Goal: Use online tool/utility: Utilize a website feature to perform a specific function

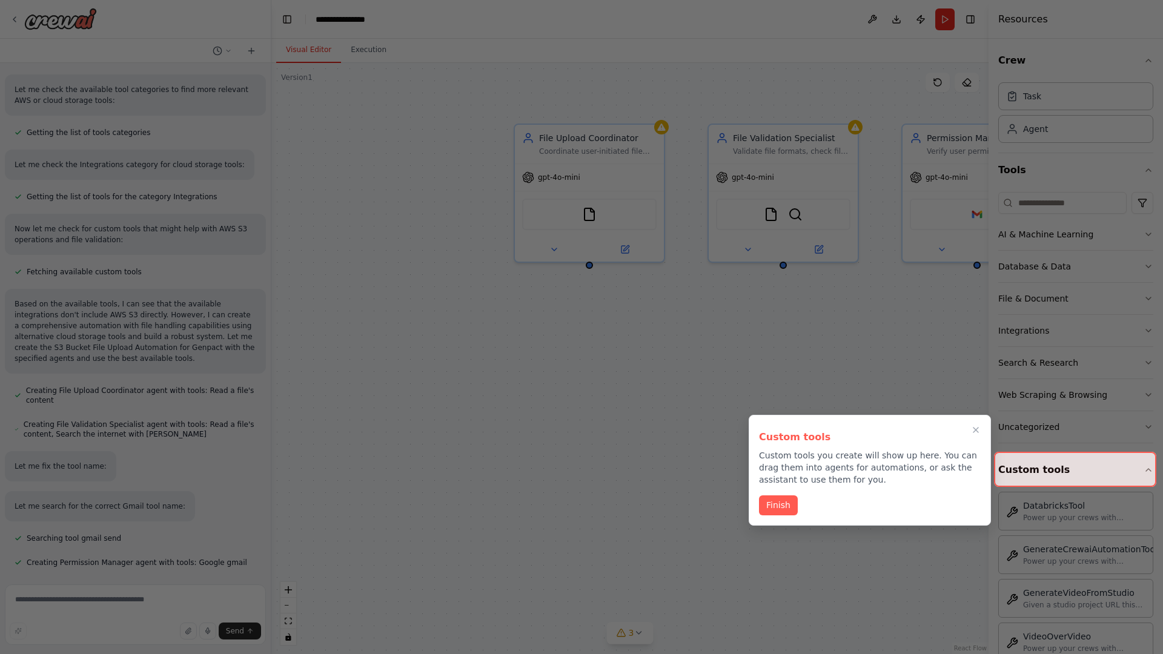
scroll to position [434, 0]
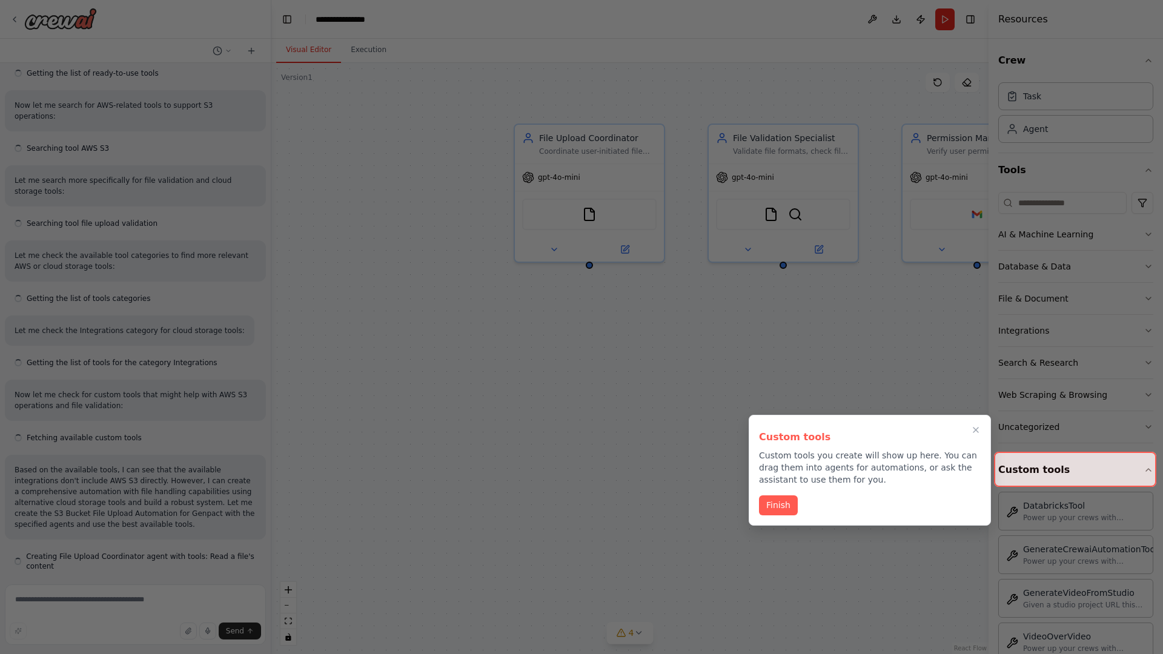
scroll to position [434, 0]
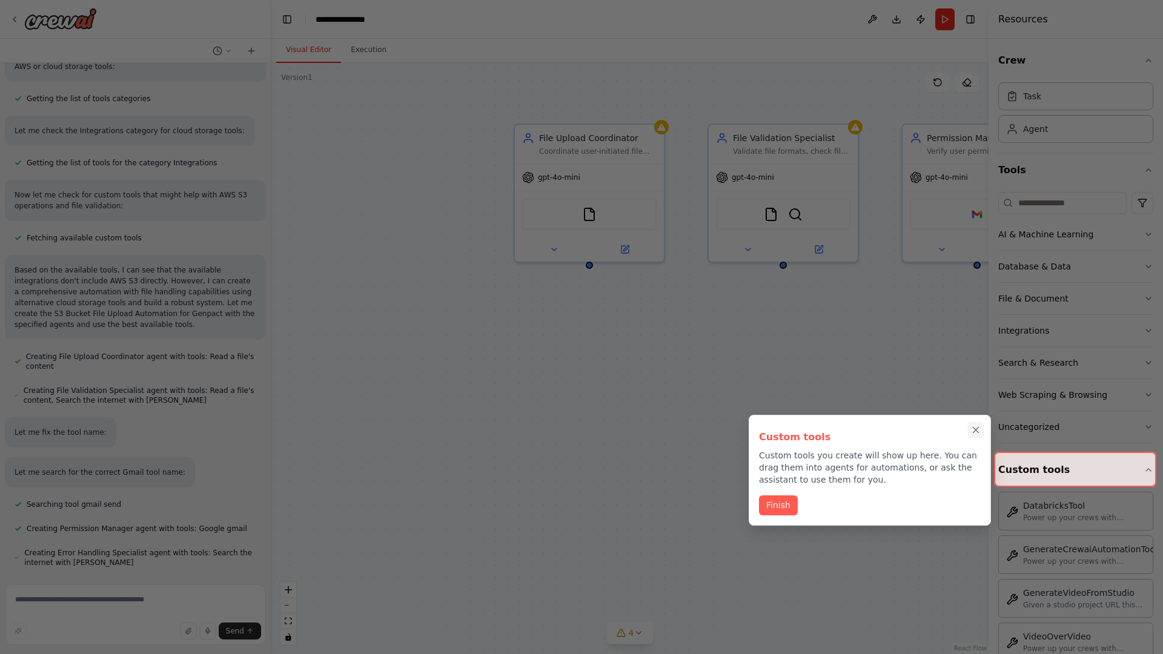
click at [976, 430] on icon "Close walkthrough" at bounding box center [975, 430] width 5 height 5
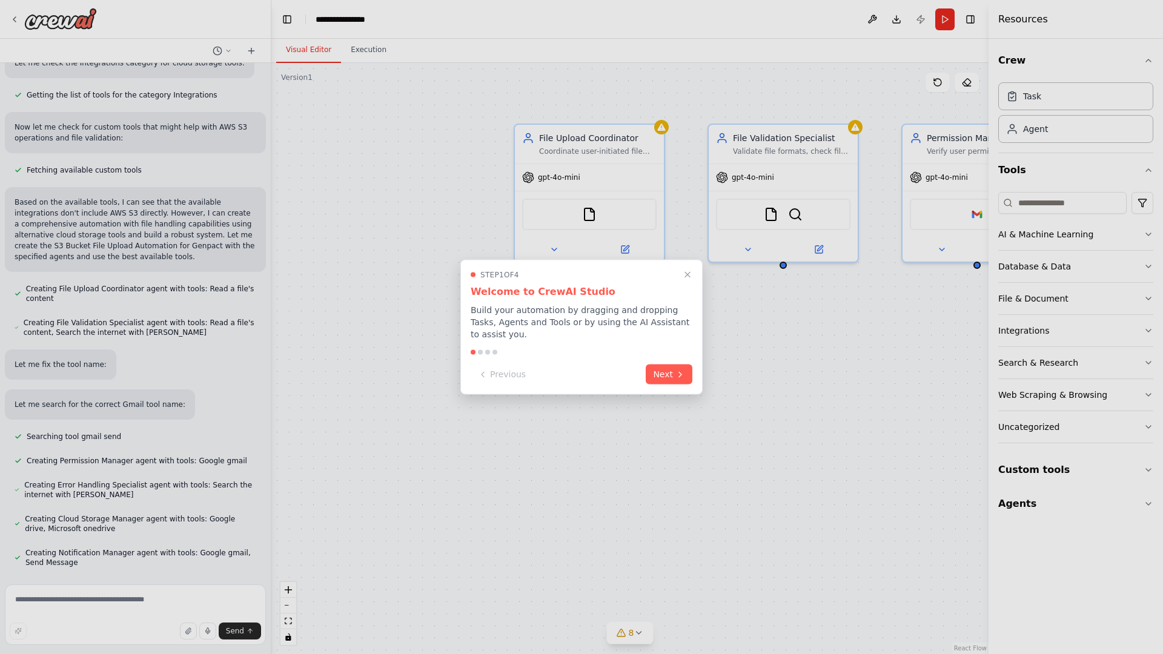
scroll to position [536, 0]
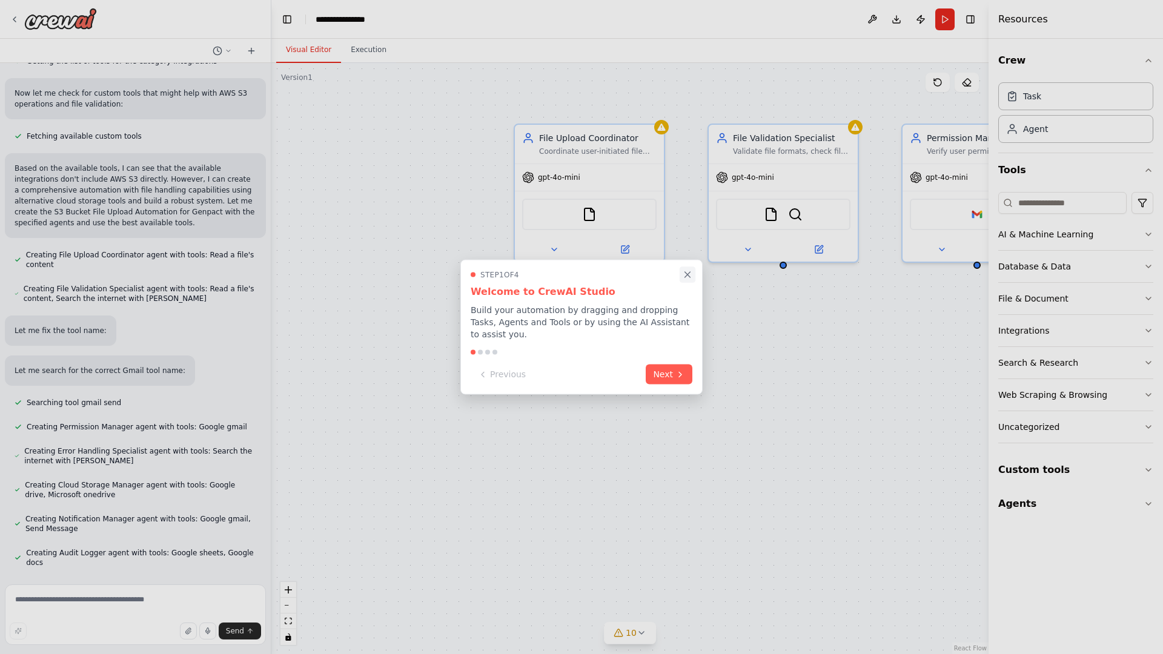
click at [687, 274] on icon "Close walkthrough" at bounding box center [687, 274] width 5 height 5
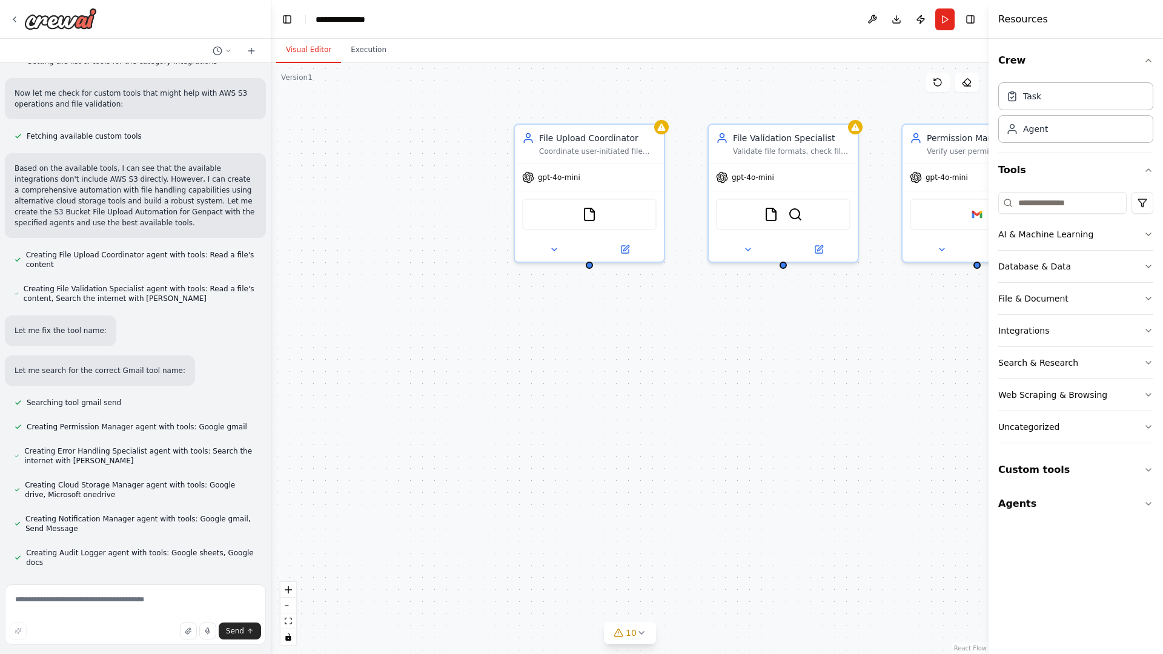
scroll to position [0, 0]
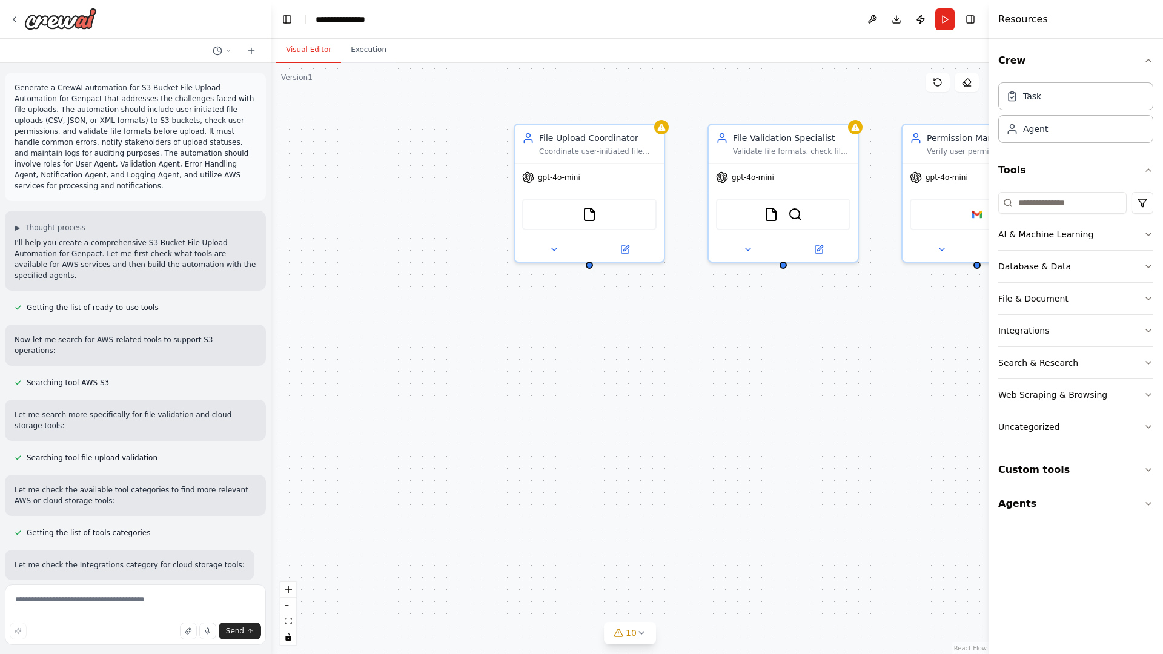
click at [17, 85] on p "Generate a CrewAI automation for S3 Bucket File Upload Automation for Genpact t…" at bounding box center [136, 136] width 242 height 109
click at [357, 133] on div ".deletable-edge-delete-btn { width: 20px; height: 20px; border: 0px solid #ffff…" at bounding box center [629, 358] width 717 height 591
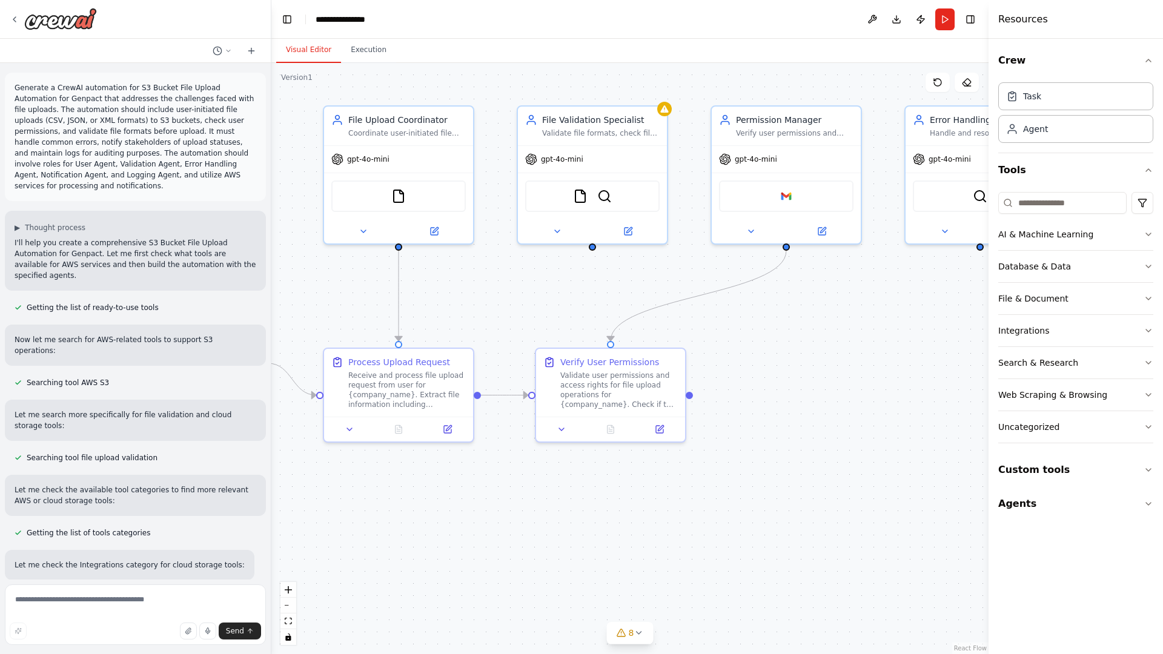
drag, startPoint x: 374, startPoint y: 221, endPoint x: 119, endPoint y: 197, distance: 255.5
click at [119, 197] on div "Generate a CrewAI automation for S3 Bucket File Upload Automation for Genpact t…" at bounding box center [581, 327] width 1163 height 654
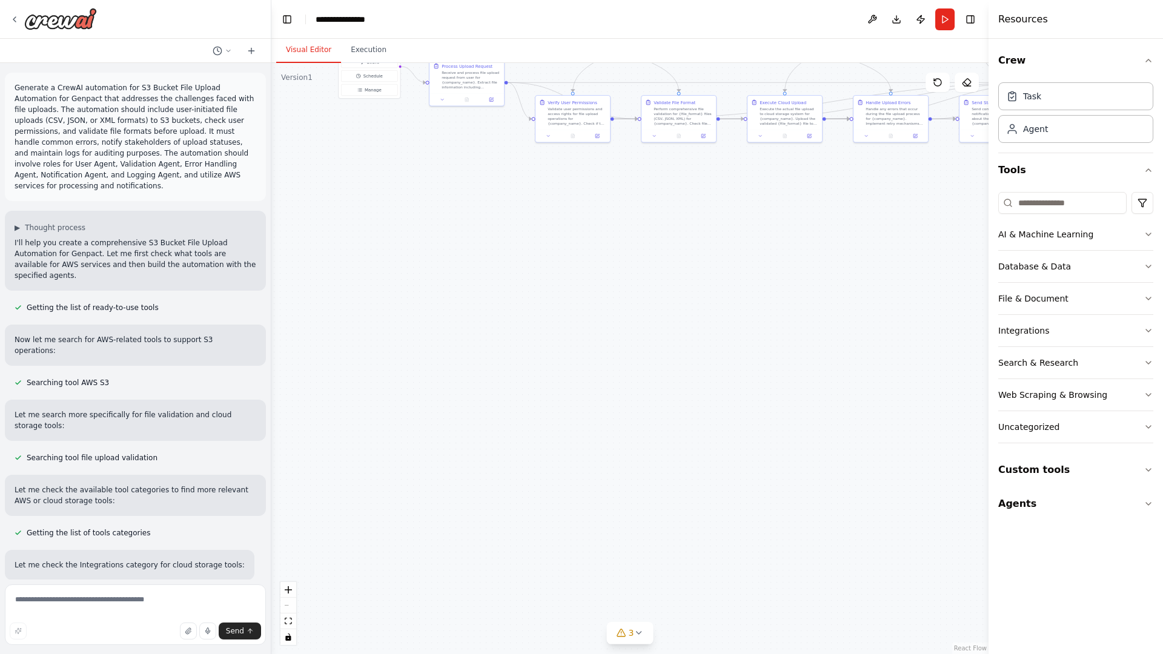
drag, startPoint x: 340, startPoint y: 587, endPoint x: 377, endPoint y: 280, distance: 308.7
click at [377, 280] on div ".deletable-edge-delete-btn { width: 20px; height: 20px; border: 0px solid #ffff…" at bounding box center [629, 358] width 717 height 591
